Goal: Obtain resource: Download file/media

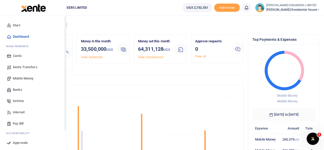
scroll to position [44, 0]
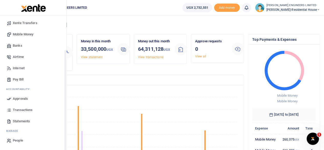
click at [22, 121] on span "Statements" at bounding box center [21, 121] width 17 height 5
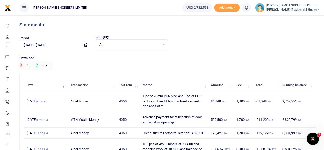
click at [87, 46] on icon at bounding box center [85, 44] width 3 height 3
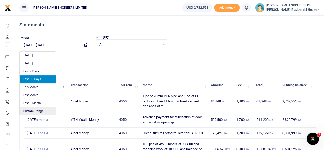
click at [36, 110] on li "Custom Range" at bounding box center [38, 111] width 36 height 8
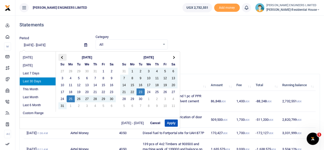
click at [62, 59] on th at bounding box center [62, 57] width 8 height 7
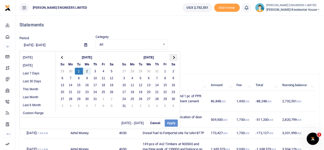
click at [172, 57] on th at bounding box center [173, 57] width 8 height 7
click at [62, 57] on span at bounding box center [62, 57] width 3 height 3
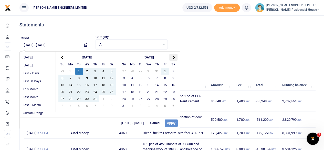
click at [174, 57] on span at bounding box center [173, 57] width 3 height 3
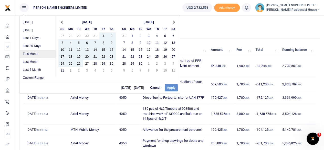
scroll to position [22, 0]
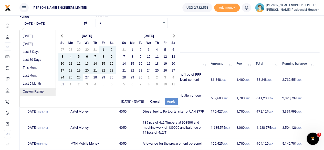
click at [44, 89] on li "Custom Range" at bounding box center [38, 92] width 36 height 8
click at [42, 91] on li "Custom Range" at bounding box center [38, 92] width 36 height 8
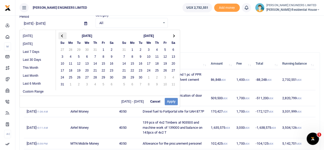
click at [61, 37] on th at bounding box center [62, 35] width 8 height 7
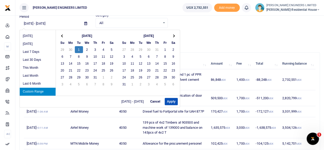
click at [86, 24] on icon at bounding box center [85, 23] width 3 height 3
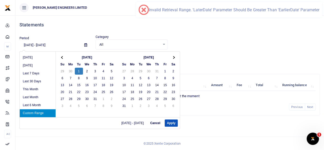
scroll to position [0, 0]
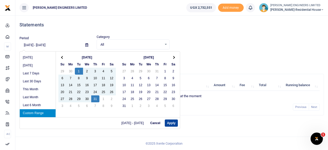
click at [169, 121] on button "Apply" at bounding box center [171, 122] width 13 height 7
type input "[DATE] - [DATE]"
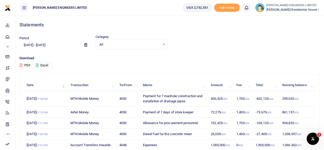
click at [23, 64] on button "PDF" at bounding box center [24, 65] width 11 height 9
